Goal: Communication & Community: Ask a question

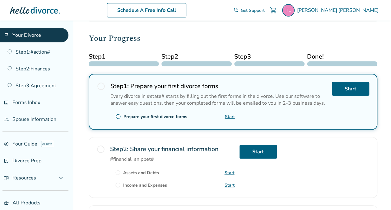
scroll to position [75, 0]
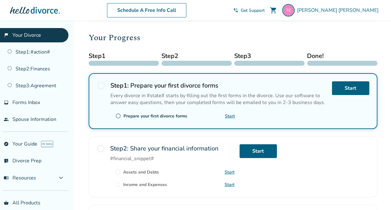
click at [101, 86] on span "radio_button_unchecked" at bounding box center [101, 85] width 9 height 9
click at [344, 87] on link "Start" at bounding box center [350, 88] width 37 height 14
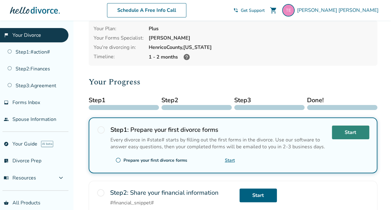
click at [354, 131] on link "Start" at bounding box center [350, 132] width 37 height 14
click at [119, 158] on span "radio_button_unchecked" at bounding box center [118, 160] width 6 height 6
click at [132, 157] on div "Prepare your first divorce forms" at bounding box center [155, 160] width 64 height 6
click at [183, 157] on div "Prepare your first divorce forms" at bounding box center [155, 160] width 64 height 6
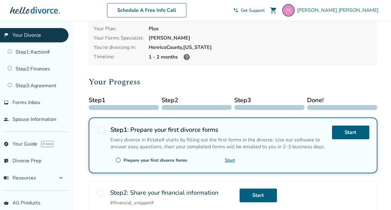
click at [230, 159] on link "Start" at bounding box center [230, 160] width 10 height 6
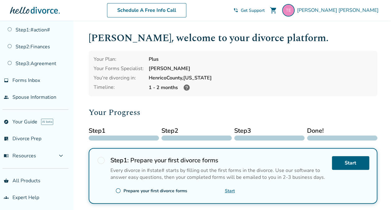
scroll to position [0, 0]
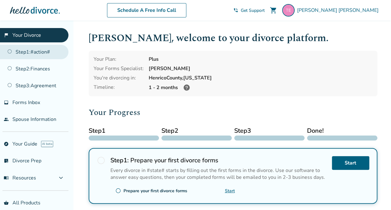
click at [24, 51] on link "Step 1 : #action#" at bounding box center [34, 52] width 68 height 14
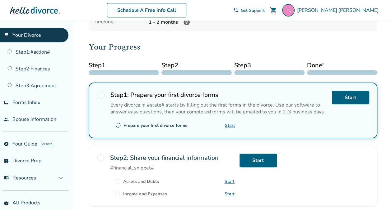
scroll to position [65, 0]
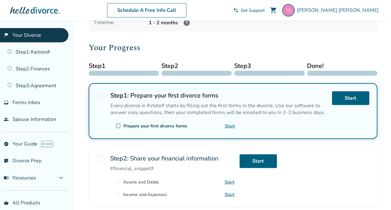
click at [226, 124] on link "Start" at bounding box center [230, 126] width 10 height 6
click at [33, 100] on span "Forms Inbox" at bounding box center [26, 102] width 28 height 7
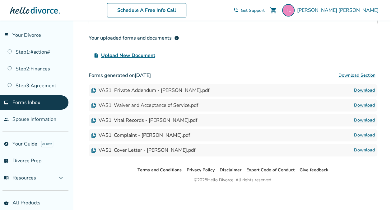
scroll to position [56, 0]
click at [92, 148] on img at bounding box center [93, 150] width 5 height 5
click at [365, 149] on link "Download" at bounding box center [364, 150] width 21 height 7
click at [360, 134] on link "Download" at bounding box center [364, 135] width 21 height 7
click at [364, 120] on link "Download" at bounding box center [364, 120] width 21 height 7
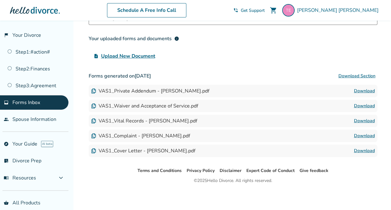
click at [365, 104] on link "Download" at bounding box center [364, 105] width 21 height 7
click at [360, 88] on link "Download" at bounding box center [364, 90] width 21 height 7
click at [24, 119] on link "people Spouse Information" at bounding box center [34, 119] width 68 height 14
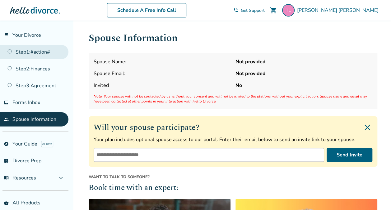
click at [29, 50] on link "Step 1 : #action#" at bounding box center [34, 52] width 68 height 14
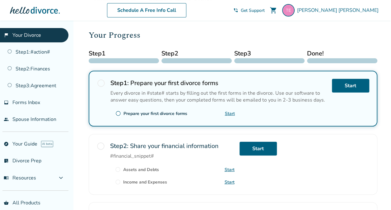
scroll to position [75, 0]
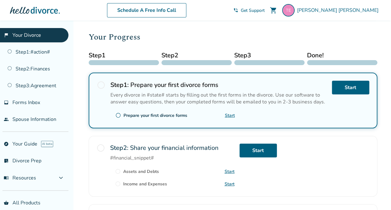
click at [231, 113] on link "Start" at bounding box center [230, 115] width 10 height 6
click at [222, 103] on div "Every divorce in #state# starts by filling out the first forms in the divorce. …" at bounding box center [218, 98] width 216 height 14
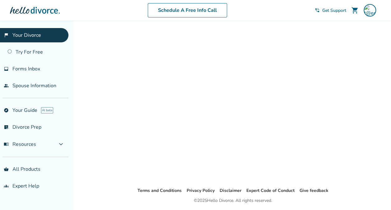
scroll to position [21, 0]
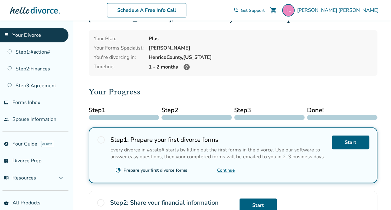
click at [227, 167] on link "Continue" at bounding box center [226, 170] width 18 height 6
click at [350, 12] on span "Teresa Edwards" at bounding box center [339, 10] width 84 height 7
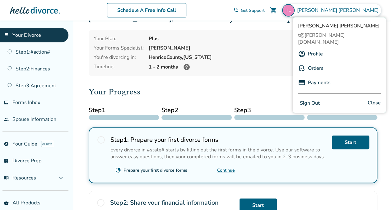
click at [310, 99] on button "Sign Out" at bounding box center [310, 103] width 24 height 9
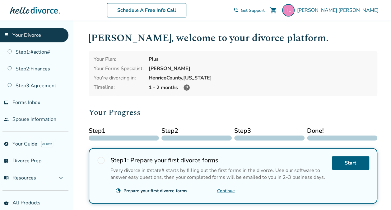
click at [231, 188] on link "Continue" at bounding box center [226, 191] width 18 height 6
click at [265, 12] on span "Get Support" at bounding box center [253, 10] width 24 height 6
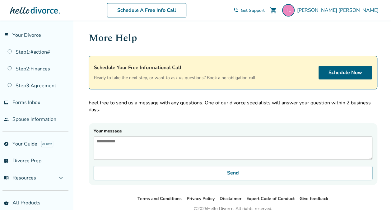
click at [110, 142] on textarea "Your message" at bounding box center [233, 147] width 279 height 23
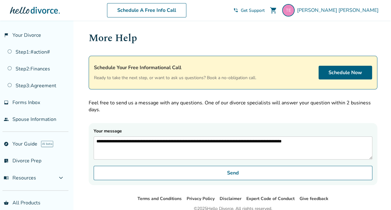
click at [290, 141] on textarea "**********" at bounding box center [233, 147] width 279 height 23
click at [340, 141] on textarea "**********" at bounding box center [233, 147] width 279 height 23
click at [115, 145] on textarea "**********" at bounding box center [233, 147] width 279 height 23
click at [146, 145] on textarea "**********" at bounding box center [233, 147] width 279 height 23
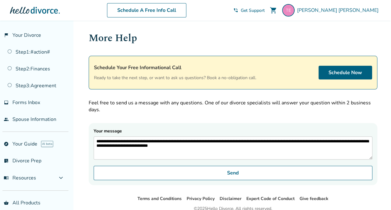
click at [201, 146] on textarea "**********" at bounding box center [233, 147] width 279 height 23
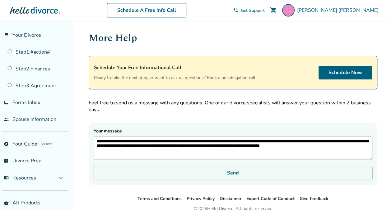
type textarea "**********"
click at [232, 179] on button "Send" at bounding box center [233, 172] width 279 height 14
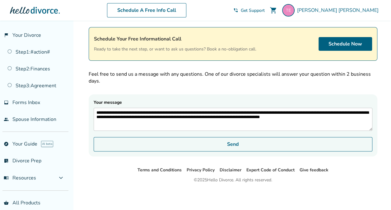
click at [235, 144] on button "Send" at bounding box center [233, 144] width 279 height 14
click at [233, 149] on button "Send" at bounding box center [233, 144] width 279 height 14
